Goal: Task Accomplishment & Management: Manage account settings

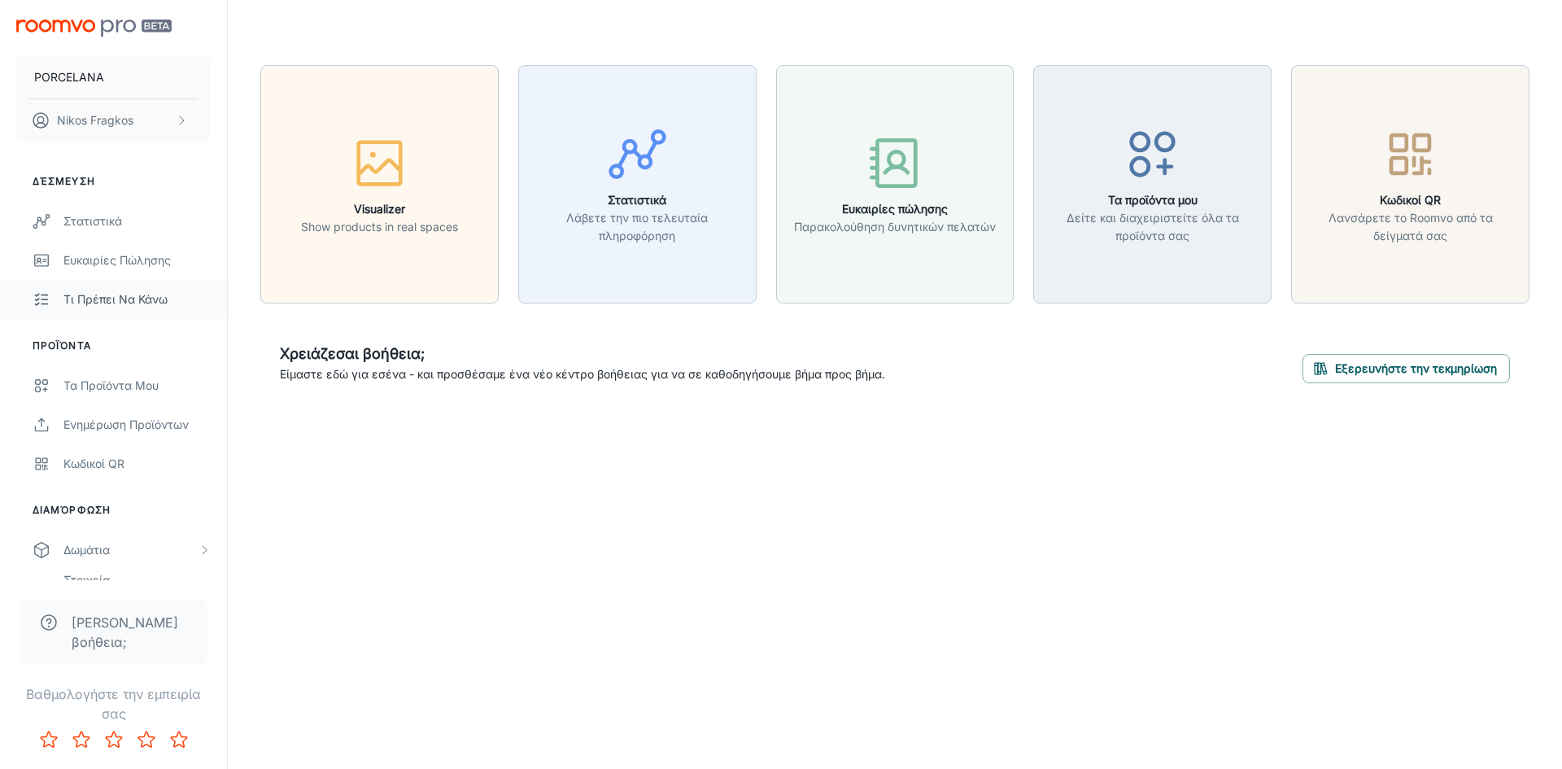
click at [139, 309] on link "Τι πρέπει να κάνω" at bounding box center [113, 299] width 227 height 39
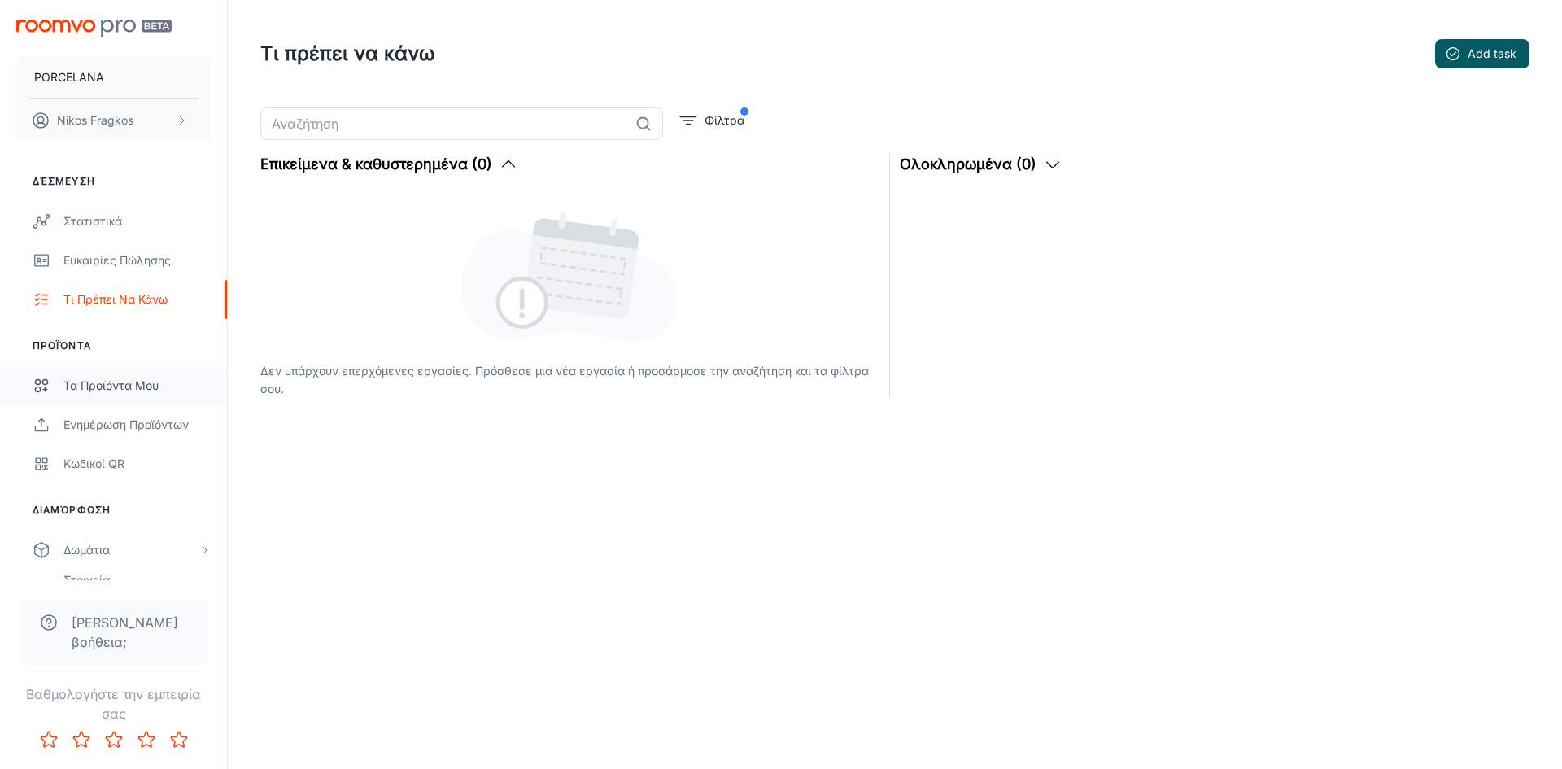
click at [117, 377] on div "Τα προϊόντα μου" at bounding box center [136, 386] width 147 height 18
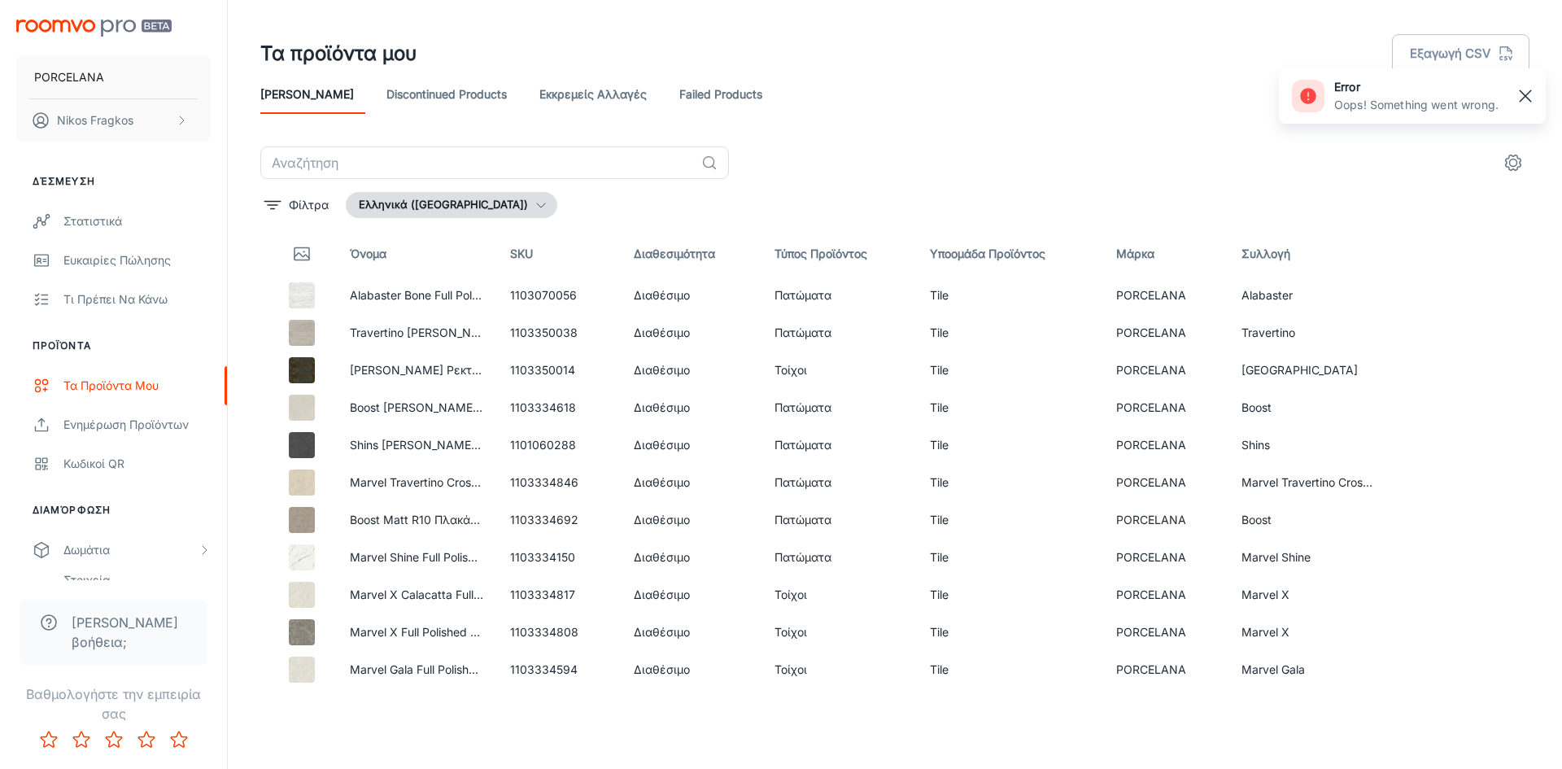
click at [1534, 98] on rect "button" at bounding box center [1525, 96] width 20 height 20
click at [136, 237] on link "Στατιστικά" at bounding box center [113, 221] width 227 height 39
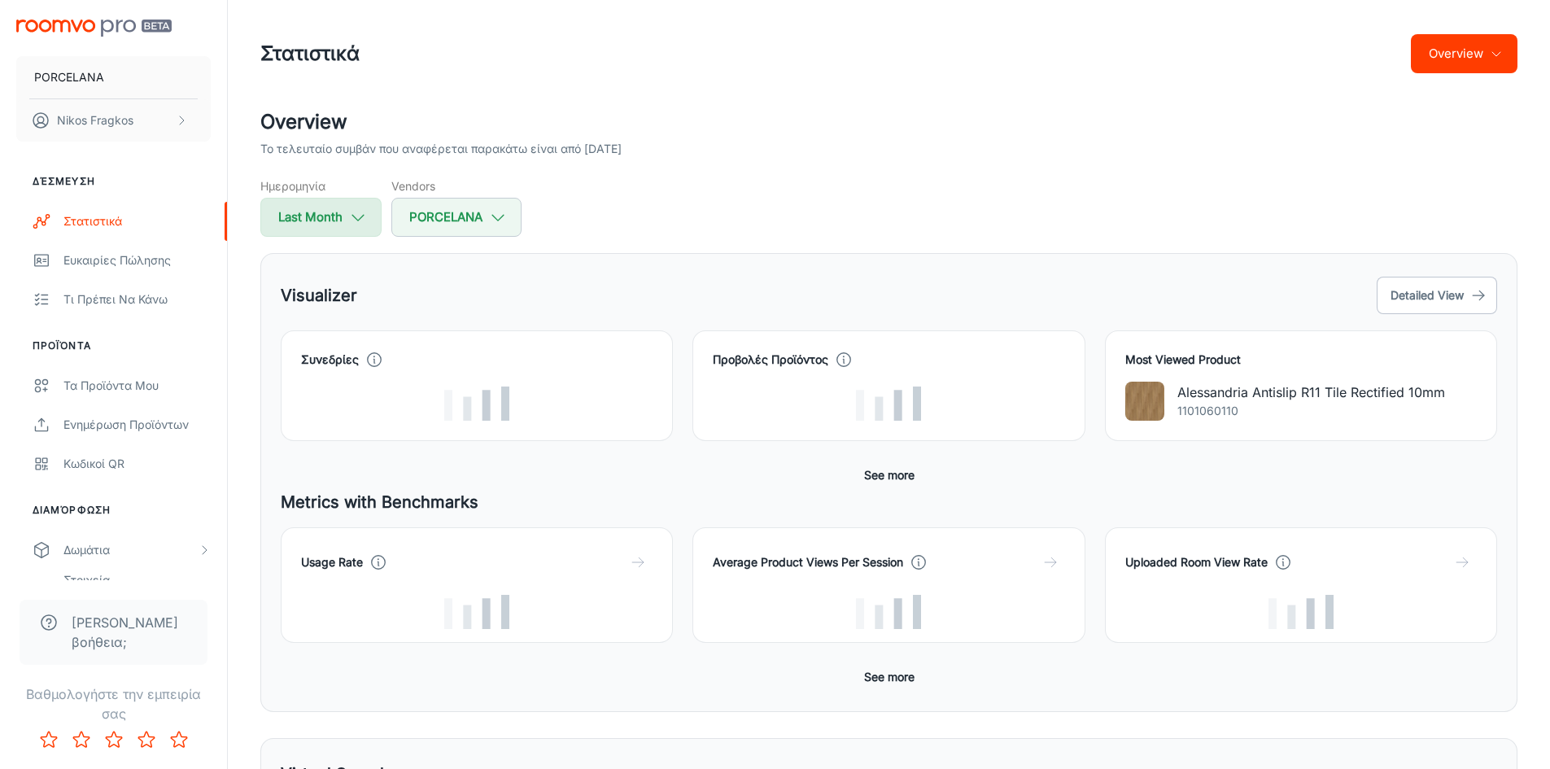
click at [305, 231] on button "Last Month" at bounding box center [320, 217] width 121 height 39
select select "7"
select select "2025"
select select "7"
select select "2025"
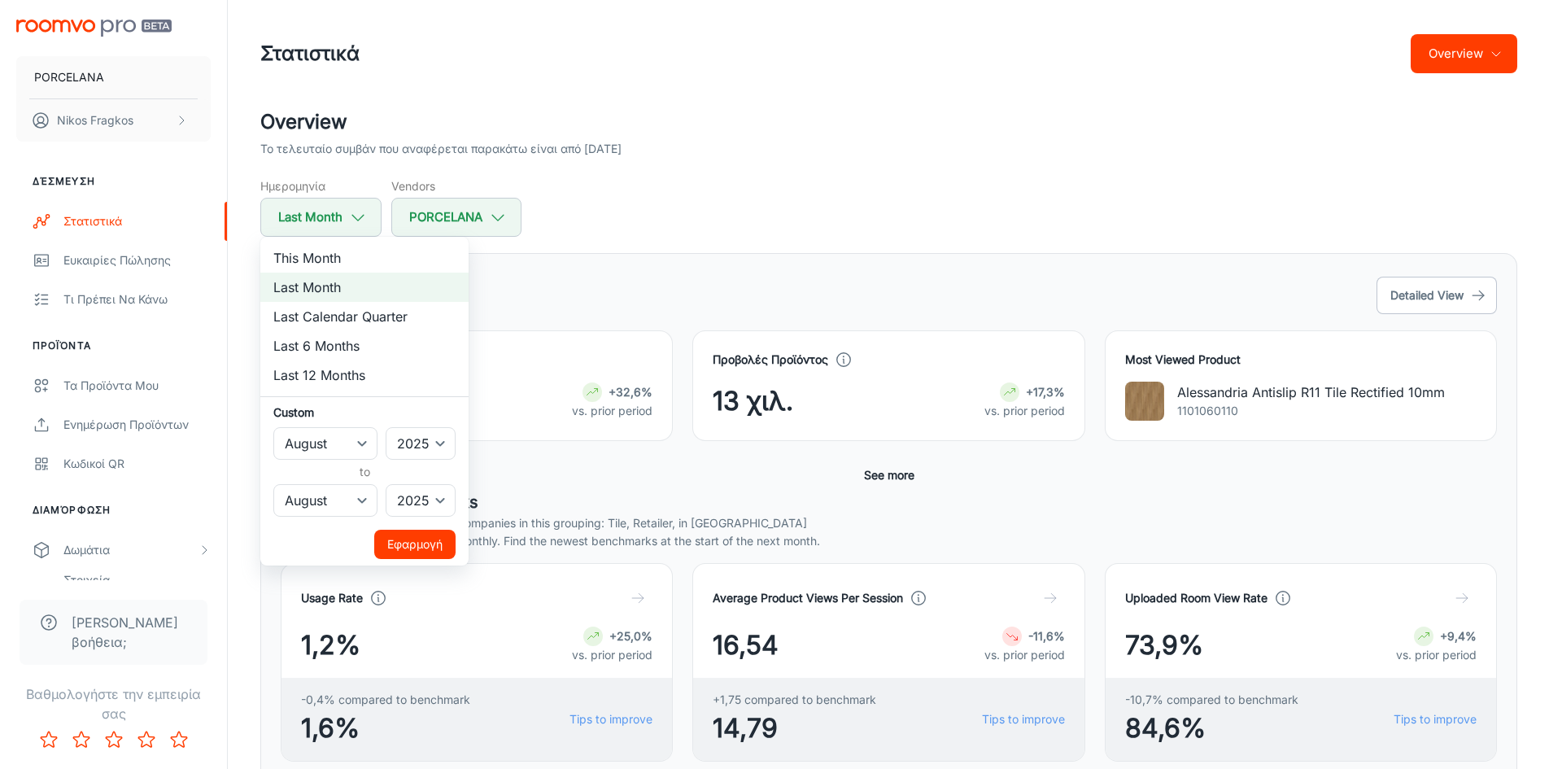
click at [713, 217] on div at bounding box center [781, 384] width 1562 height 769
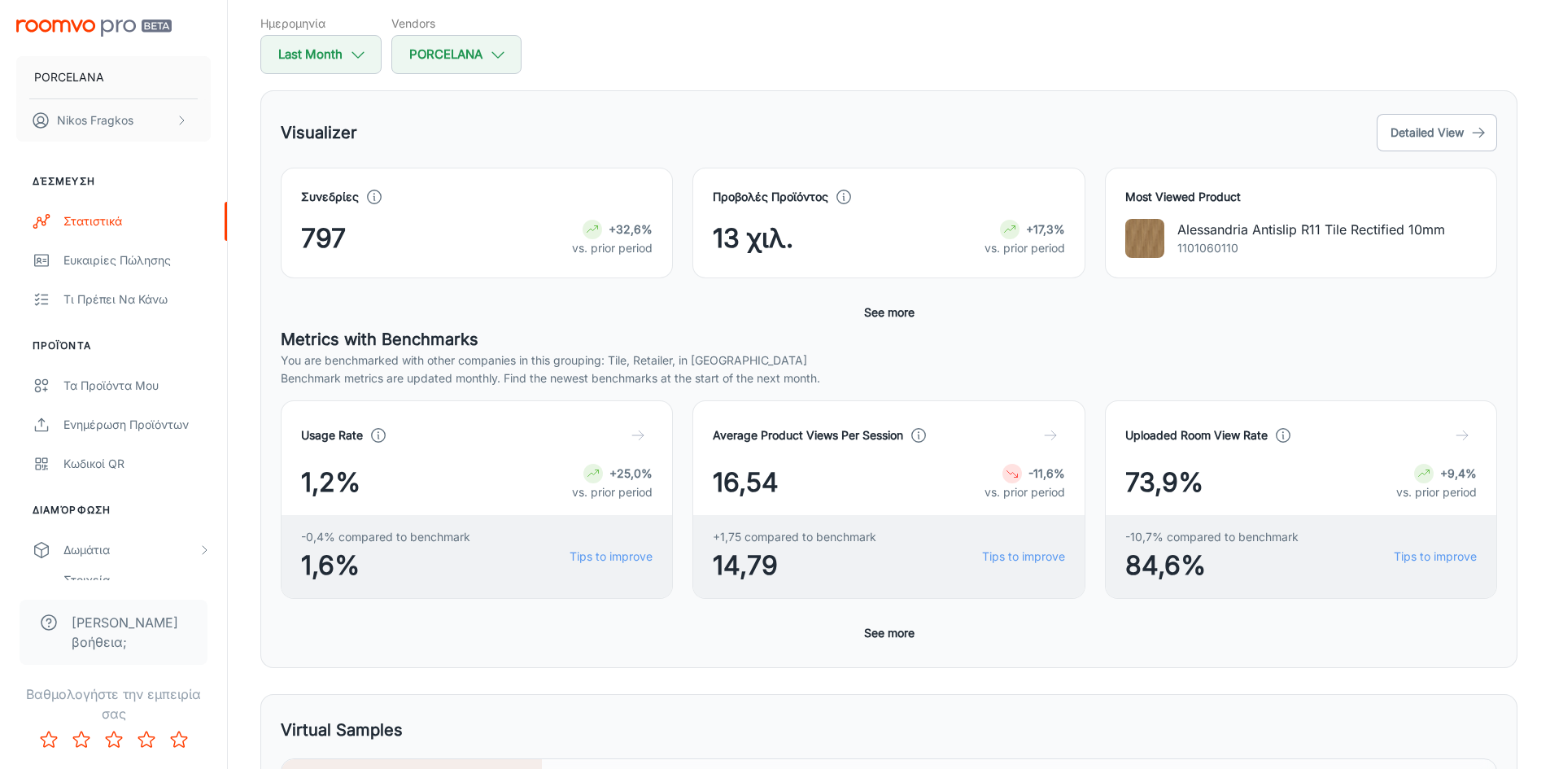
scroll to position [81, 0]
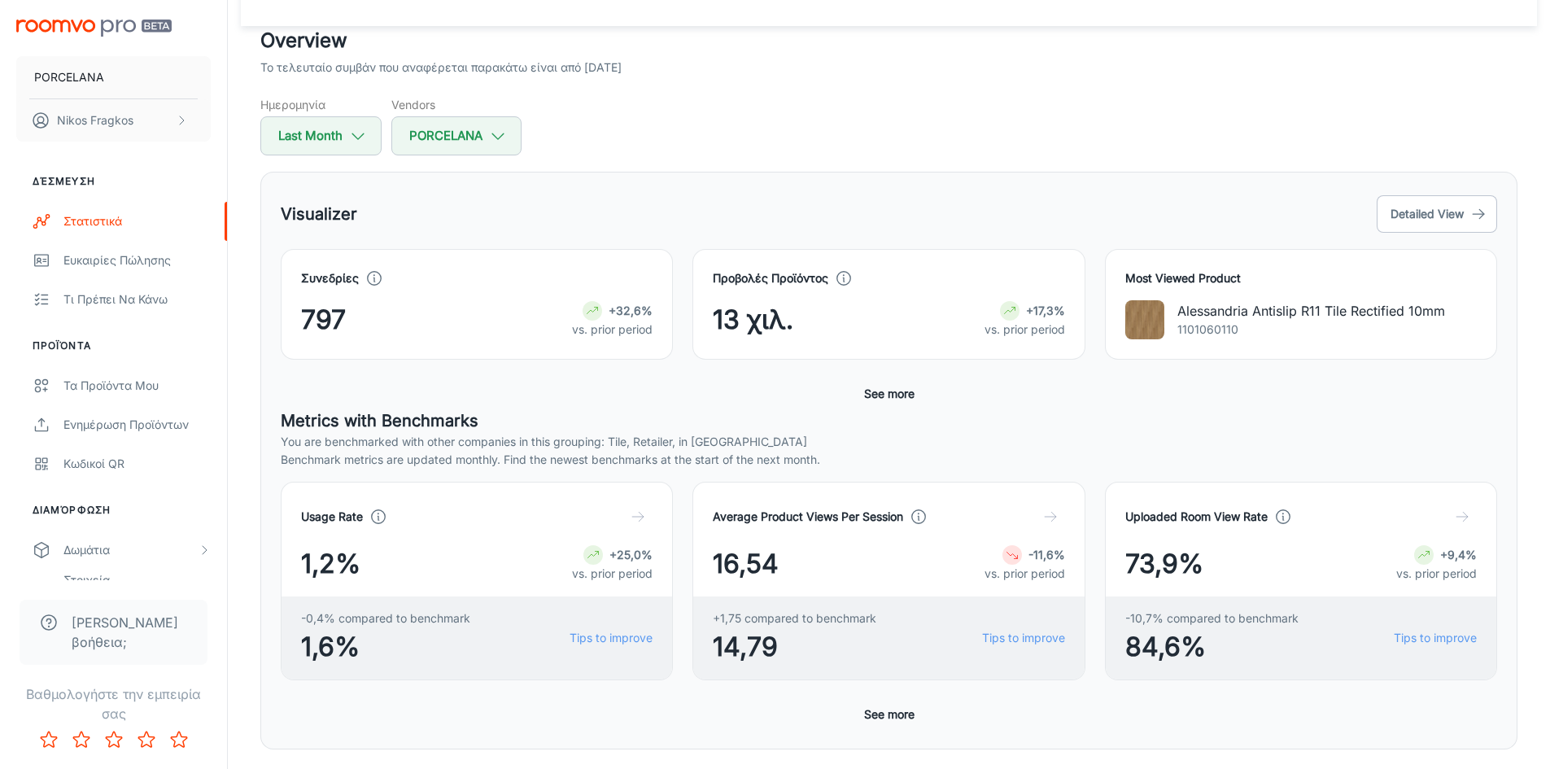
click at [883, 389] on button "See more" at bounding box center [888, 393] width 63 height 29
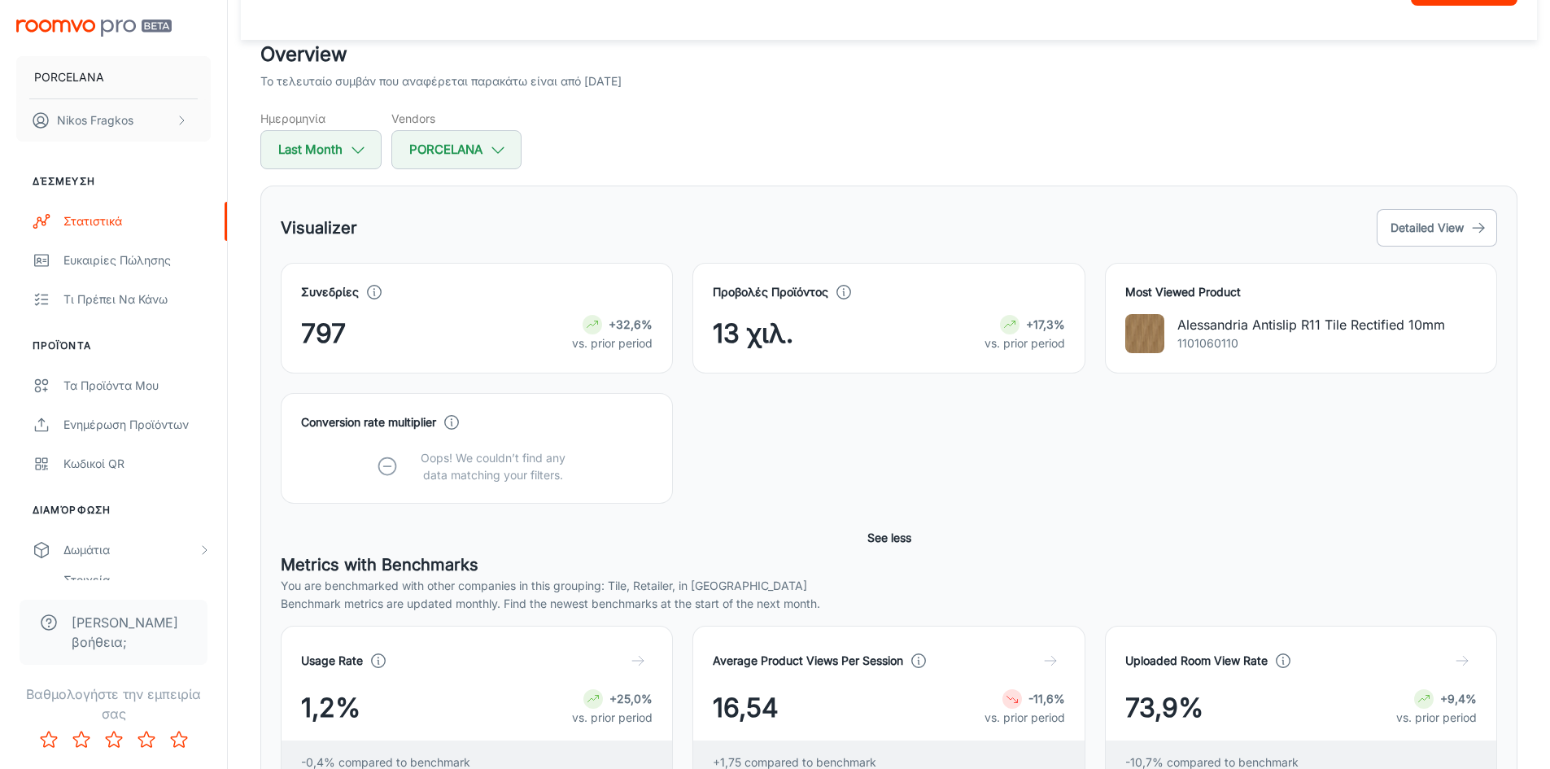
scroll to position [0, 0]
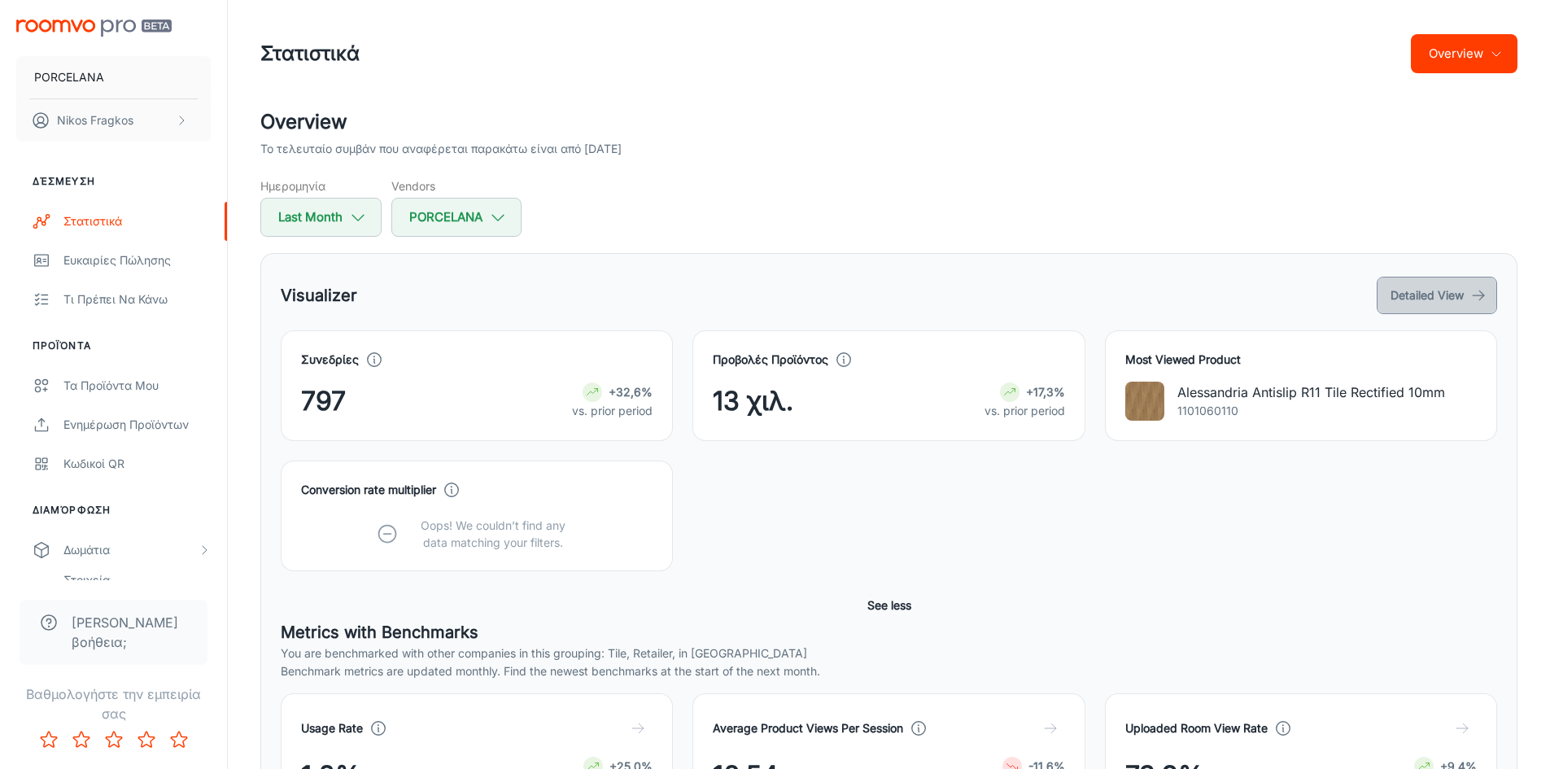
click at [1404, 303] on button "Detailed View" at bounding box center [1436, 295] width 120 height 37
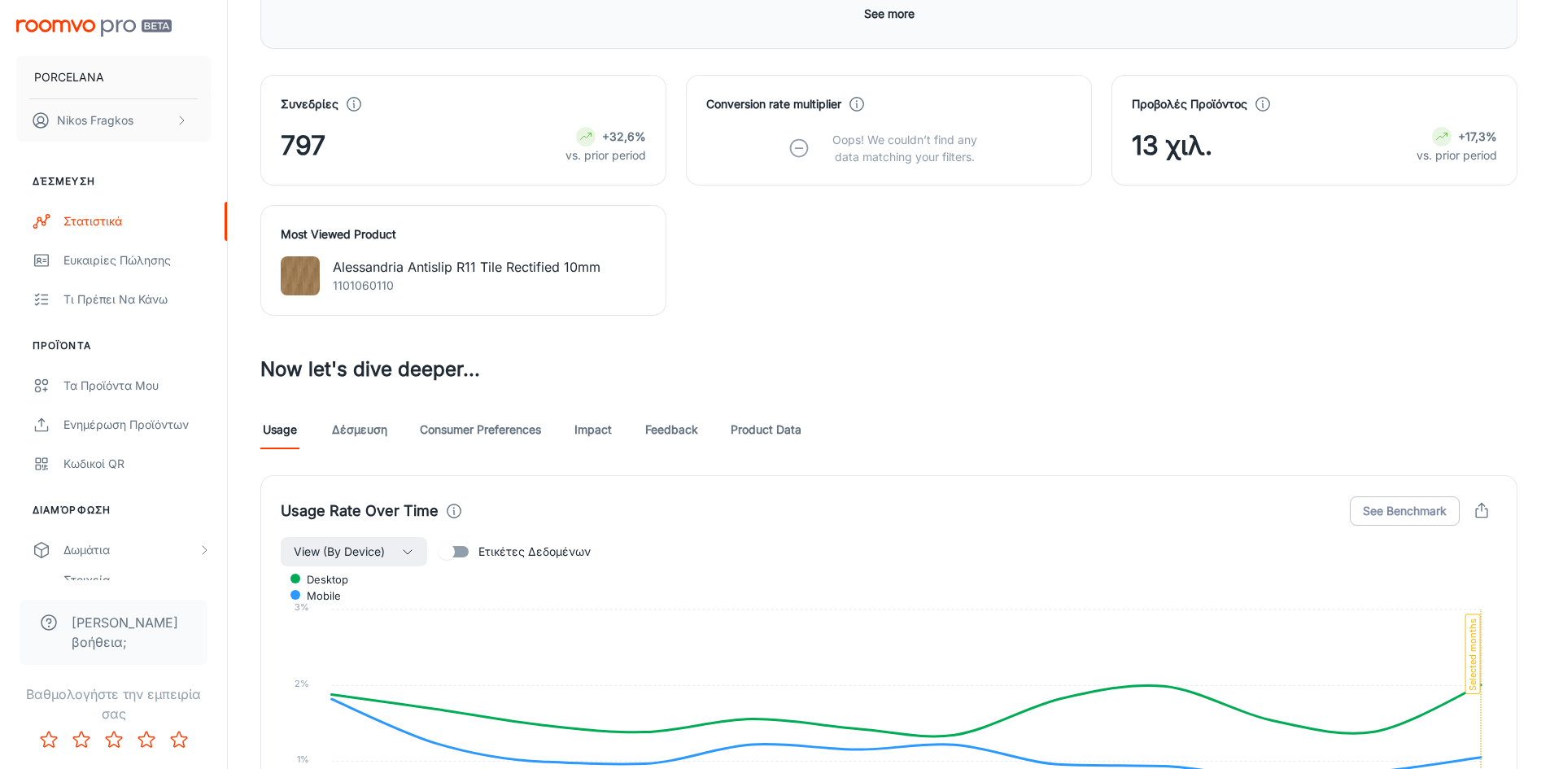
scroll to position [569, 0]
click at [612, 429] on link "Impact" at bounding box center [592, 430] width 39 height 39
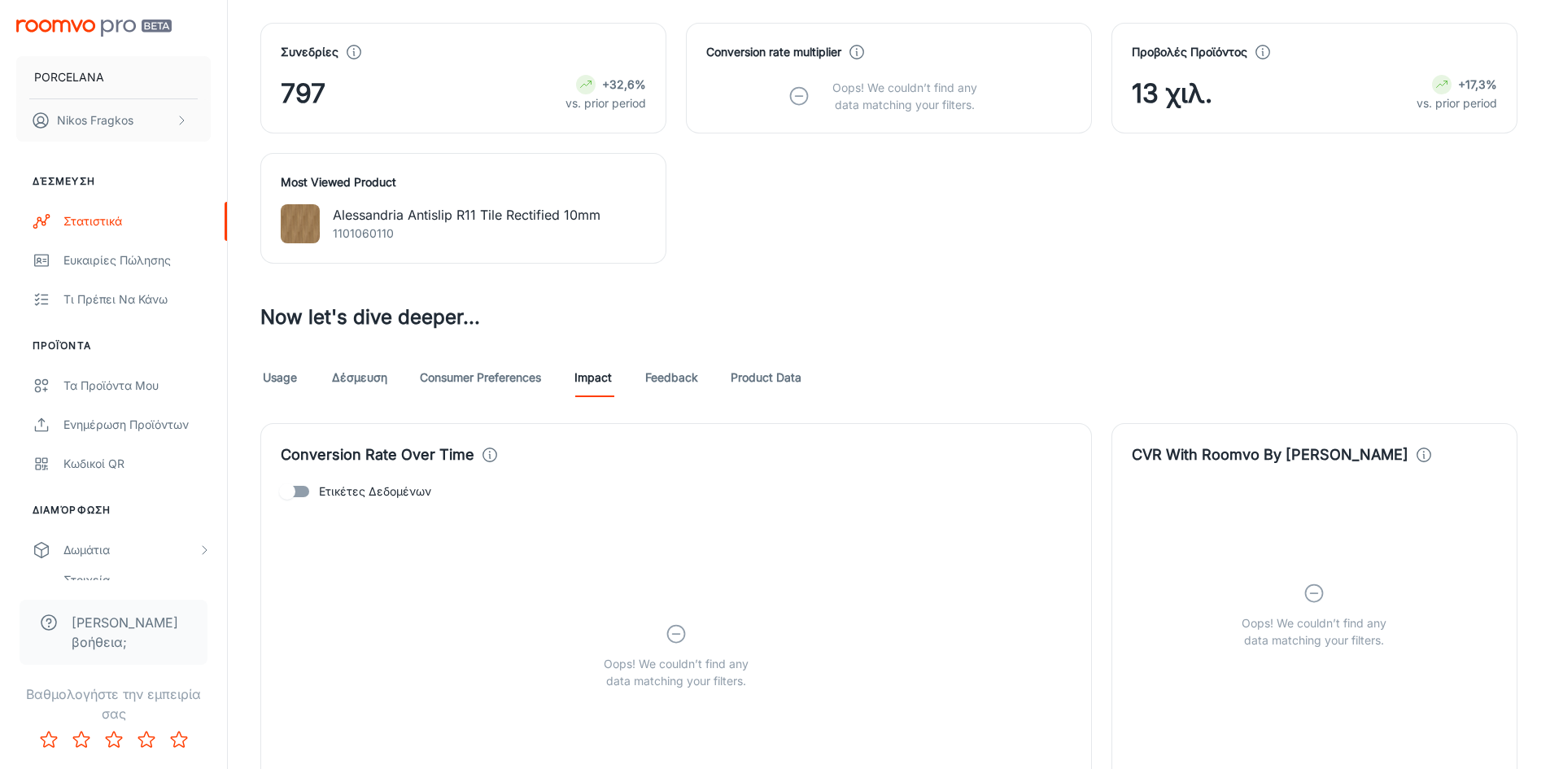
scroll to position [651, 0]
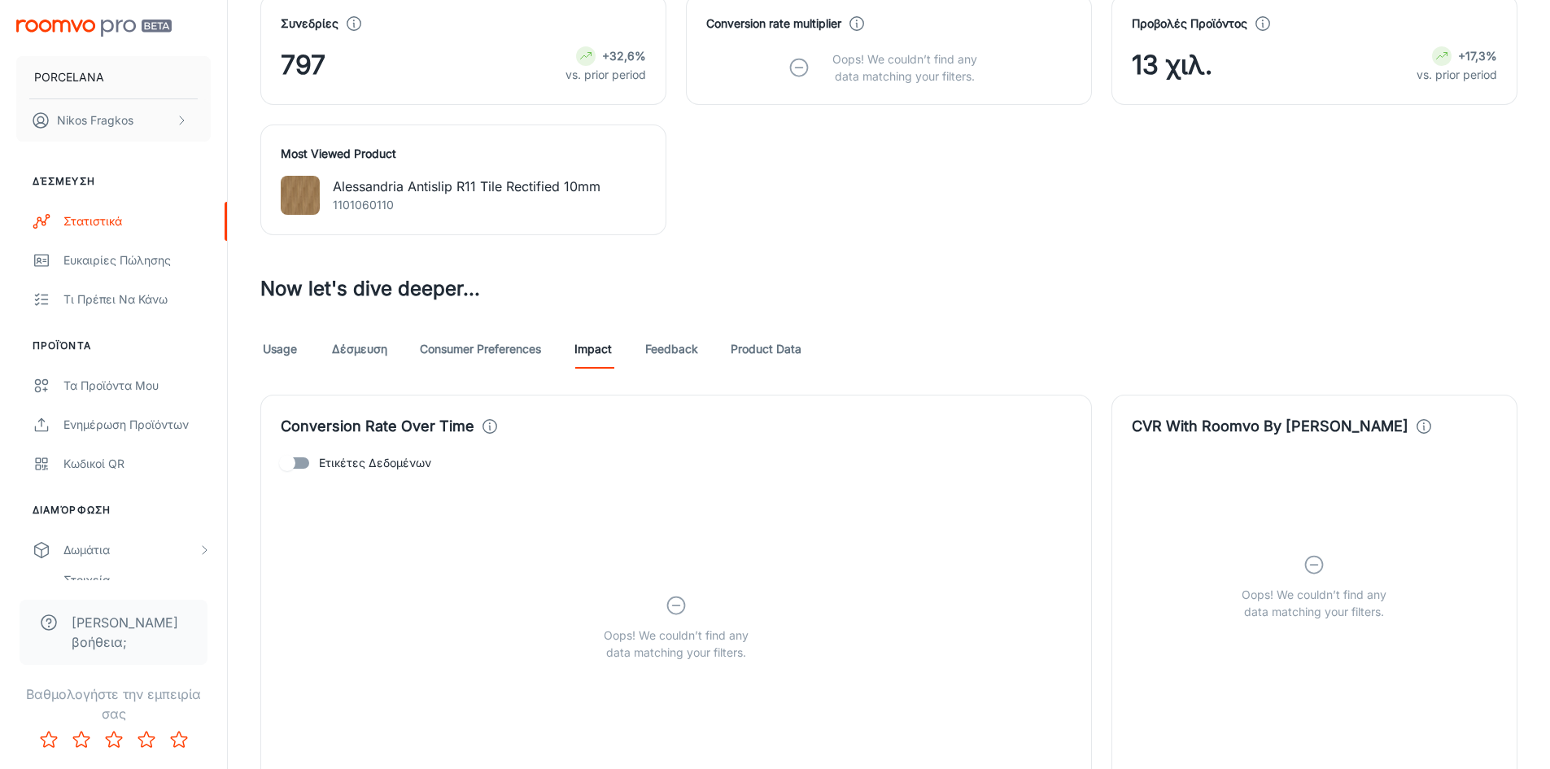
click at [660, 347] on link "Feedback" at bounding box center [671, 348] width 53 height 39
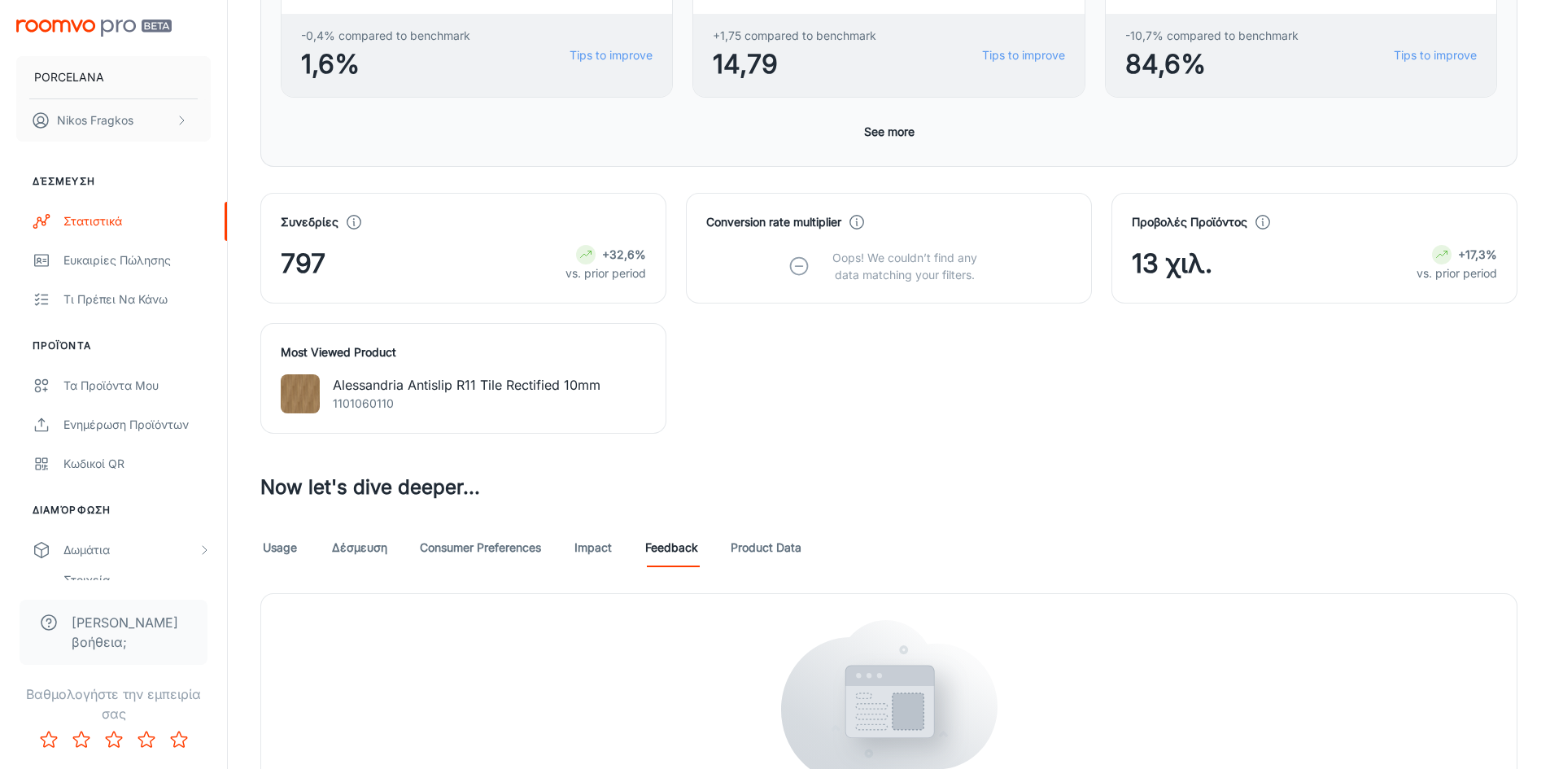
scroll to position [615, 0]
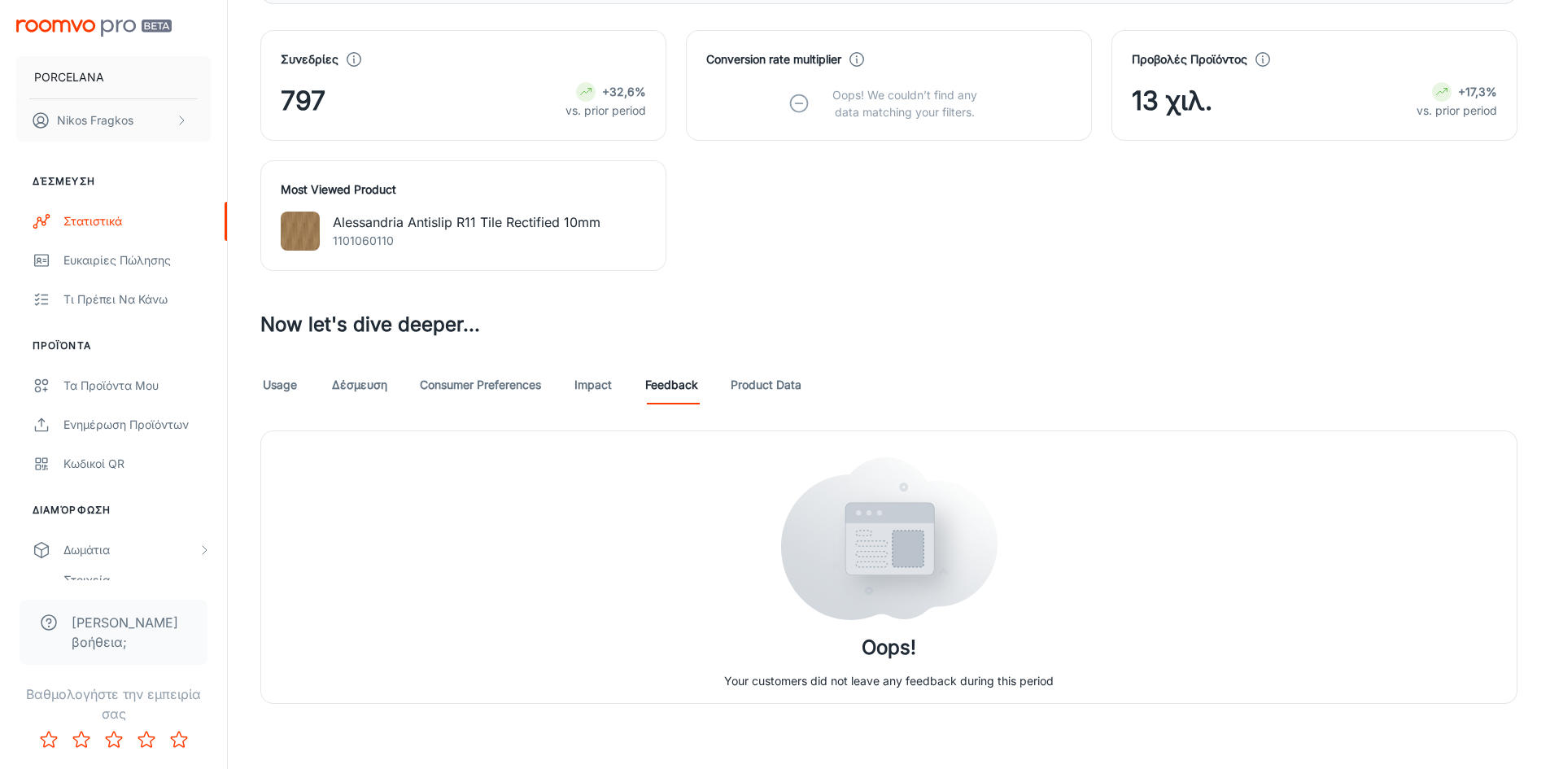
click at [349, 380] on link "Δέσμευση" at bounding box center [359, 384] width 55 height 39
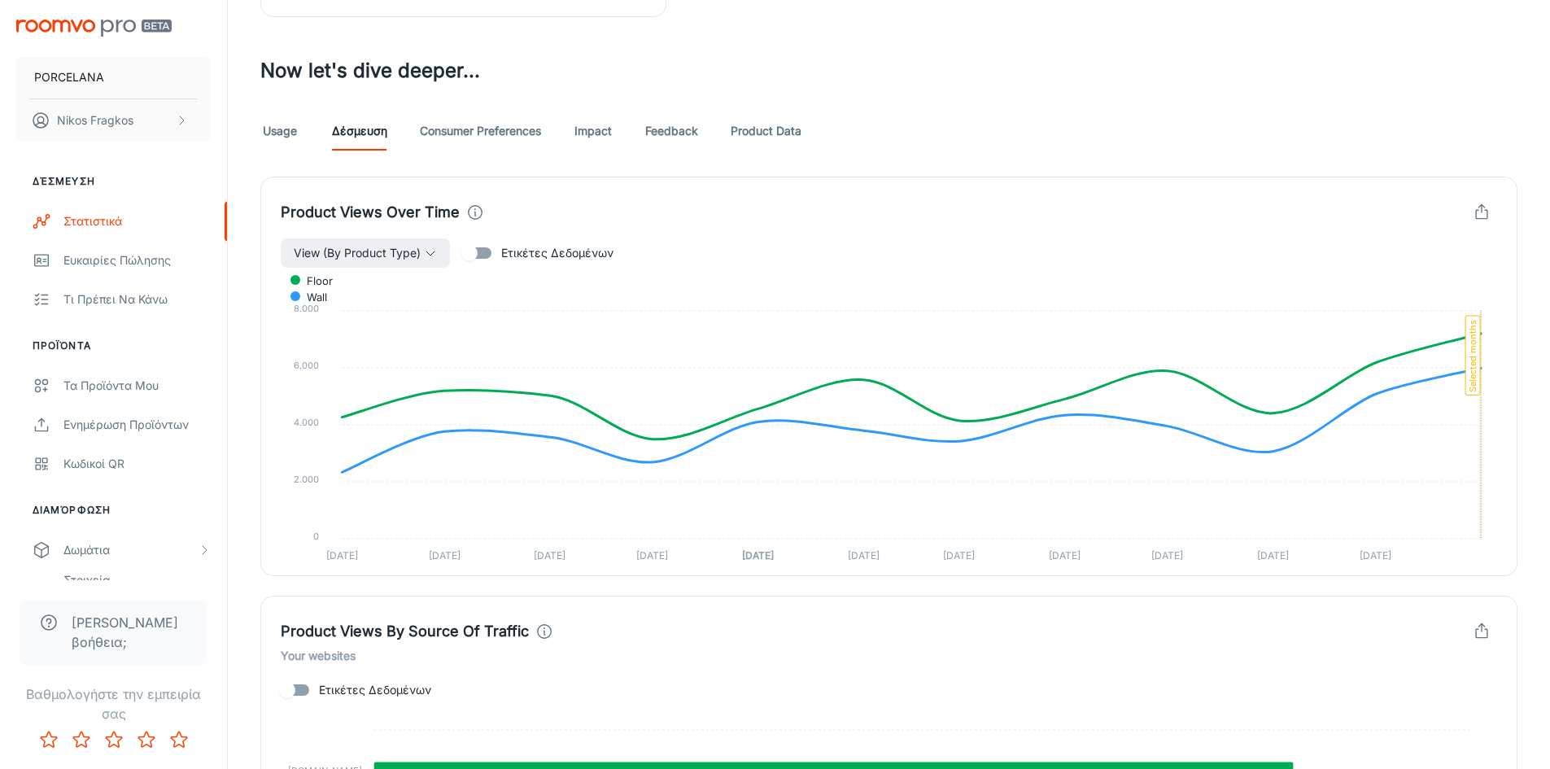
scroll to position [857, 0]
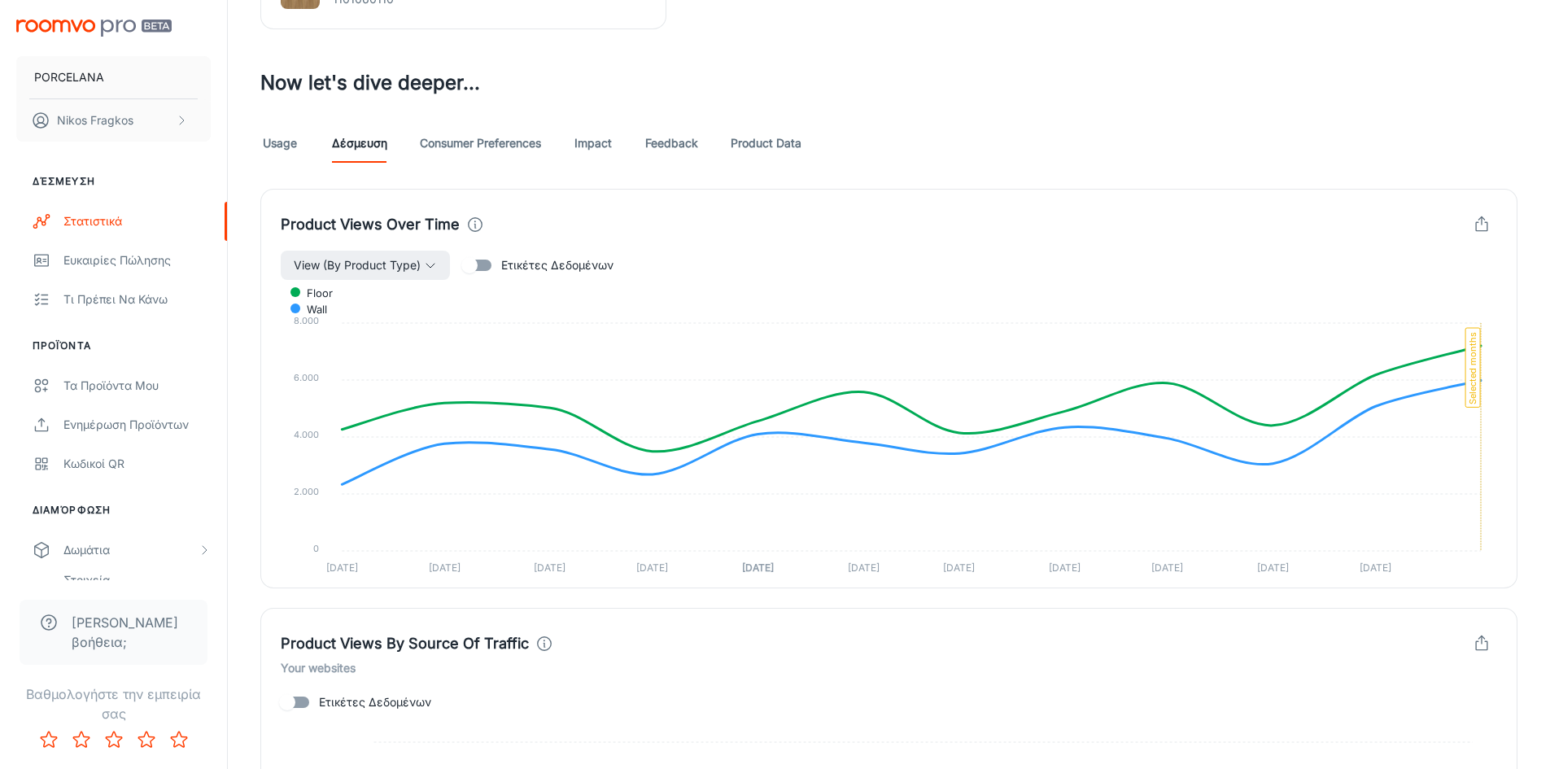
click at [511, 150] on link "Consumer Preferences" at bounding box center [480, 143] width 121 height 39
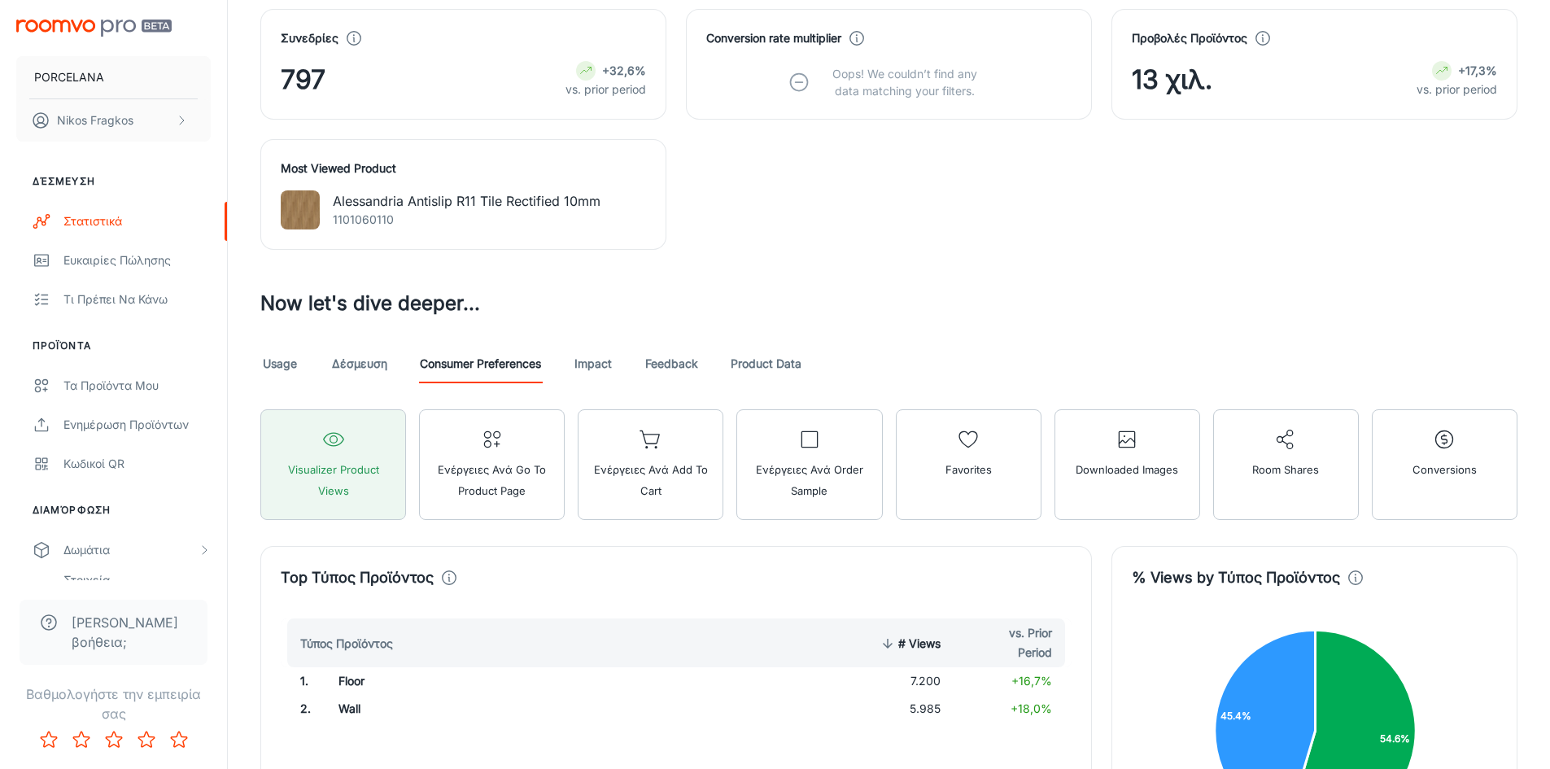
scroll to position [651, 0]
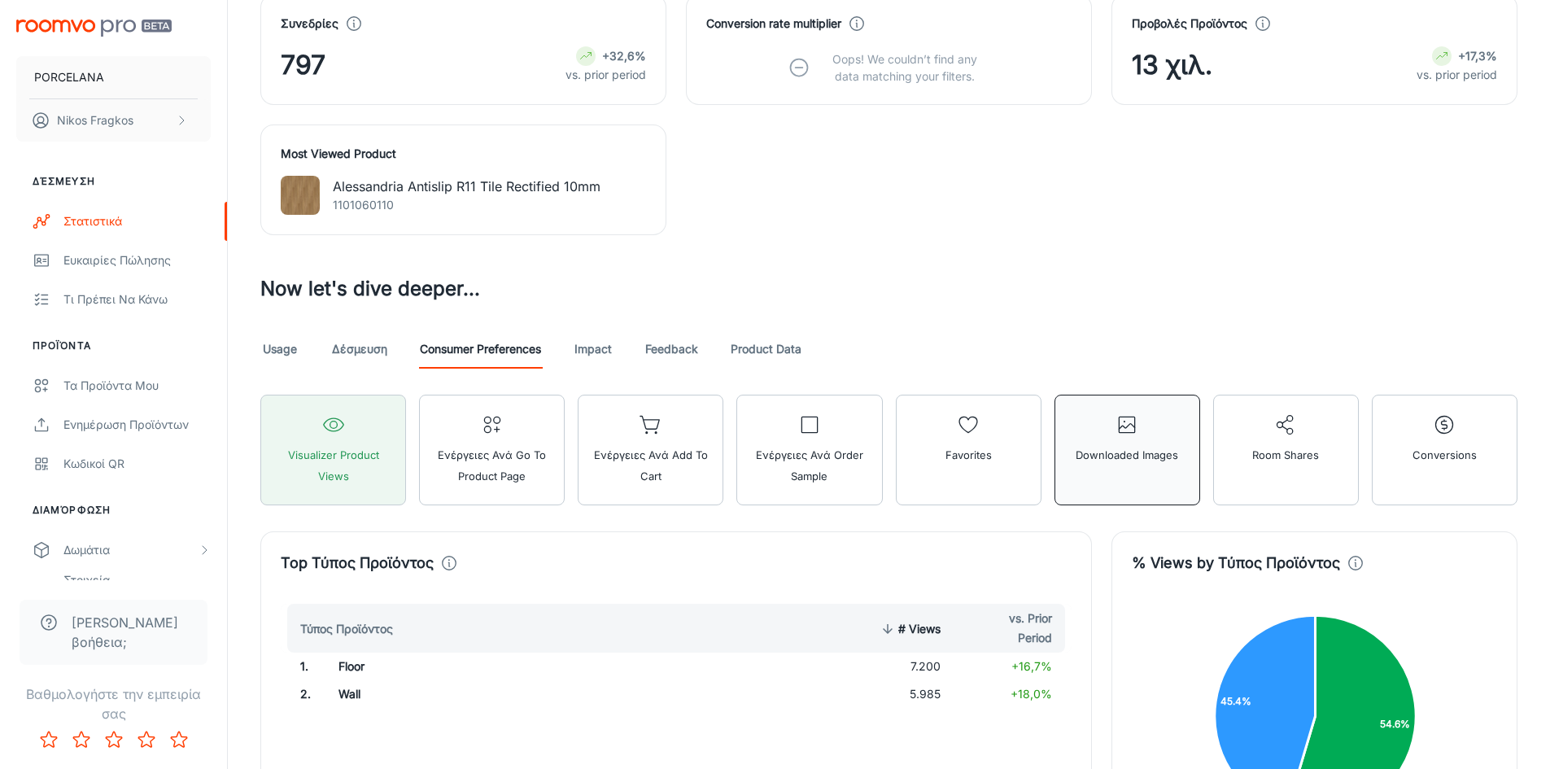
click at [1065, 479] on button "Downloaded Images" at bounding box center [1127, 449] width 146 height 111
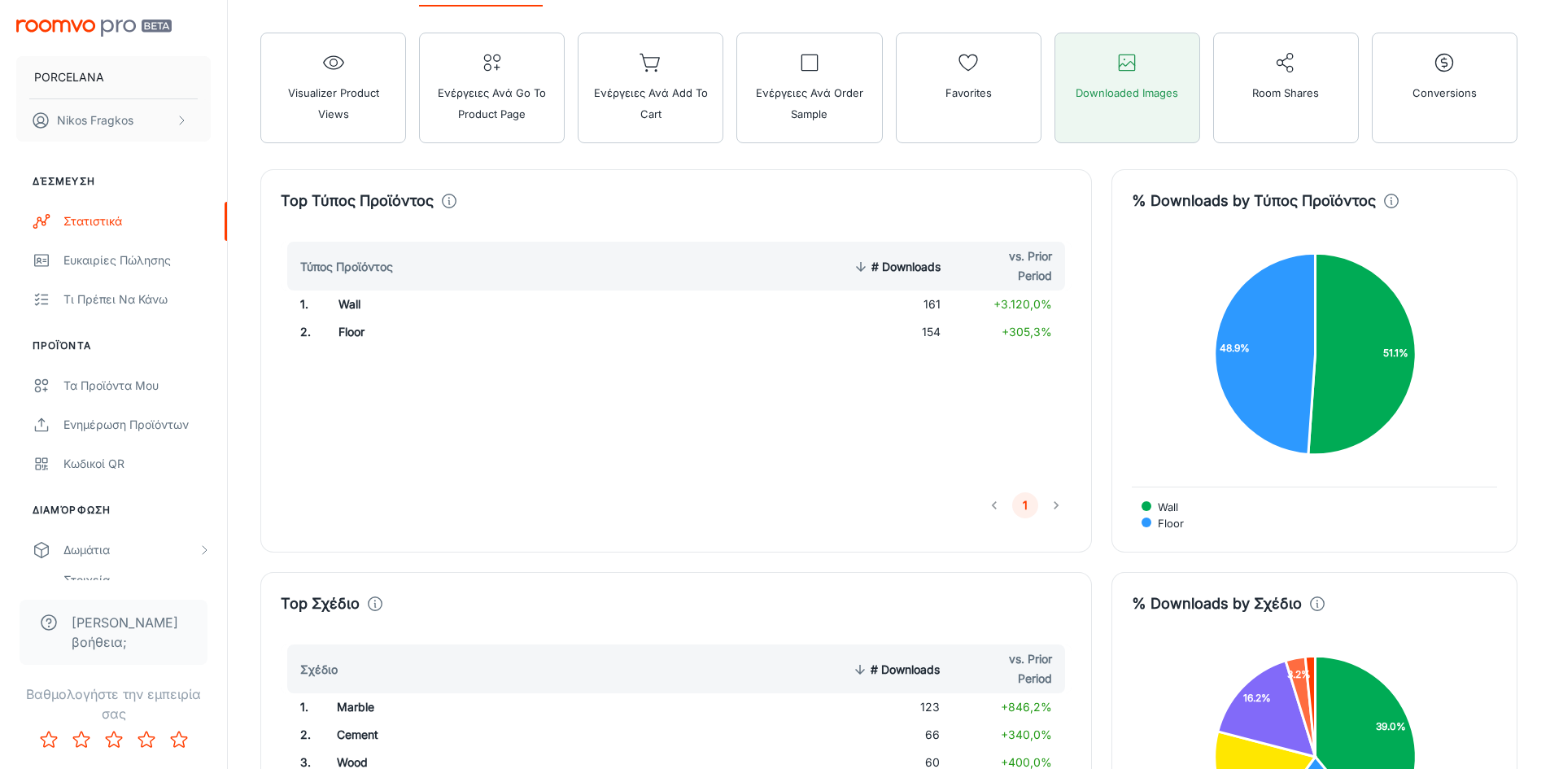
scroll to position [976, 0]
